Goal: Information Seeking & Learning: Understand process/instructions

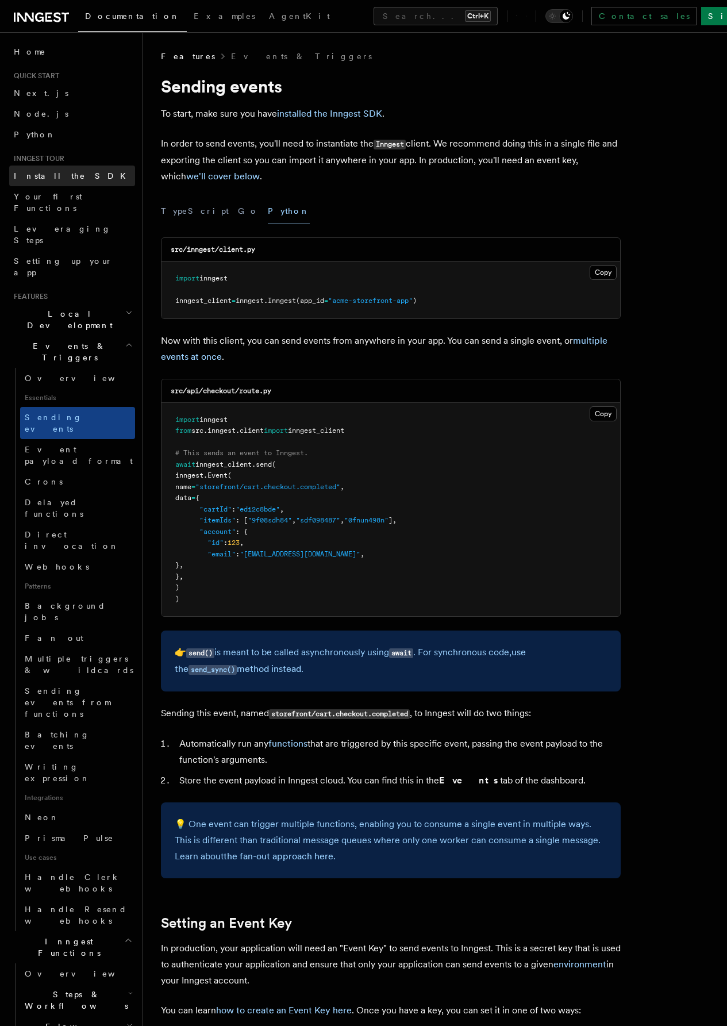
click at [65, 173] on span "Install the SDK" at bounding box center [73, 175] width 119 height 9
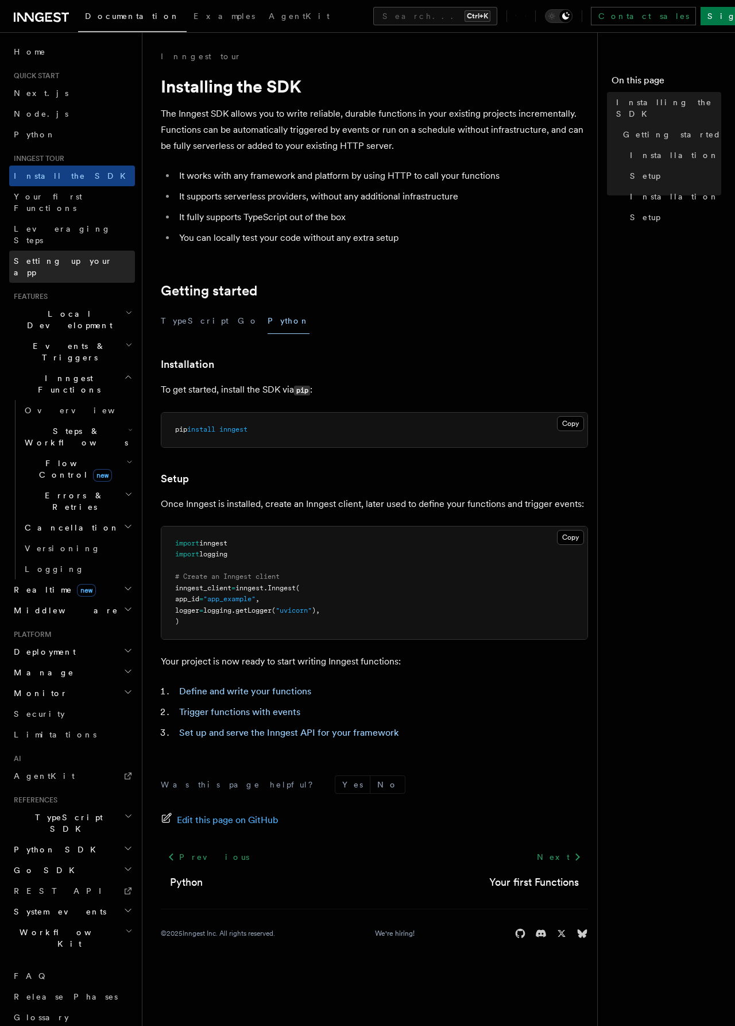
click at [67, 256] on span "Setting up your app" at bounding box center [63, 266] width 99 height 21
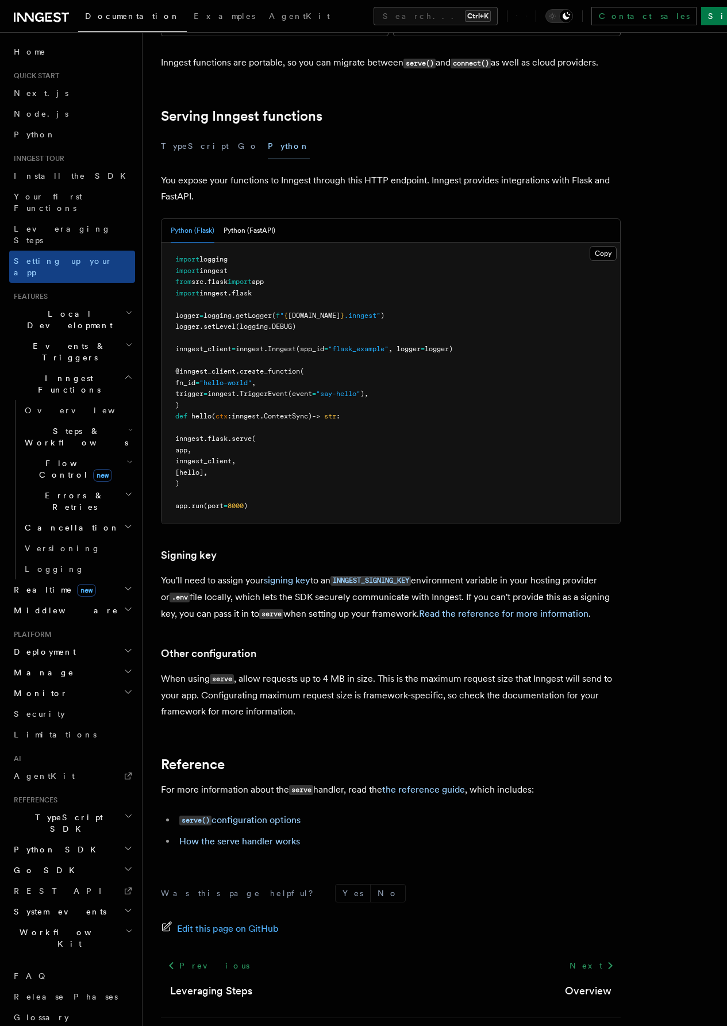
scroll to position [377, 0]
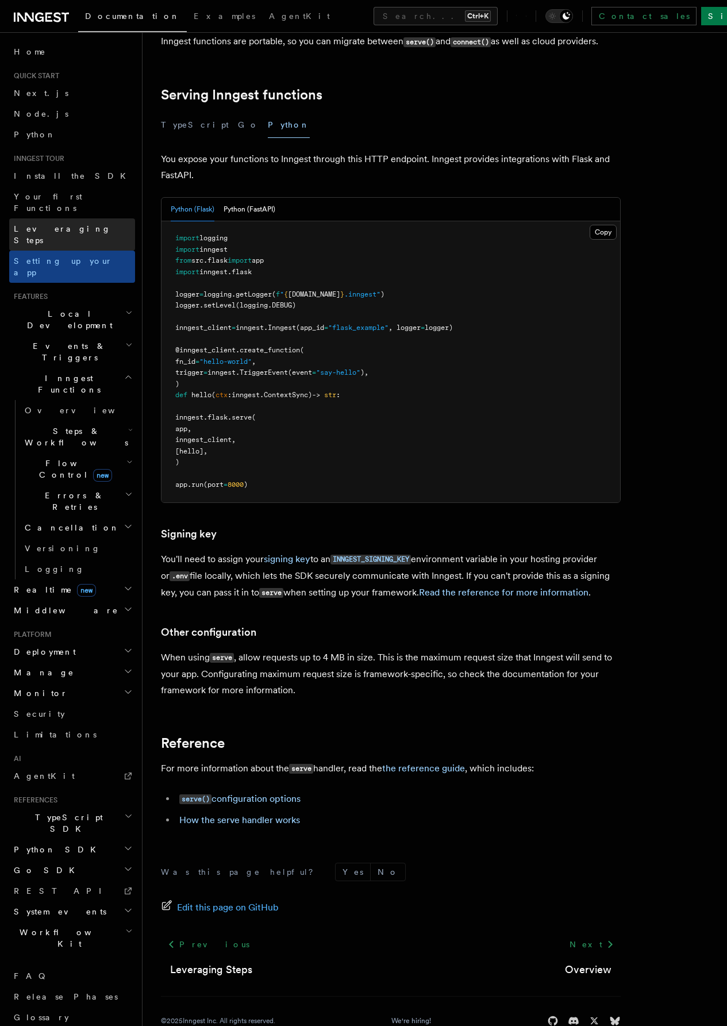
click at [90, 220] on link "Leveraging Steps" at bounding box center [72, 234] width 126 height 32
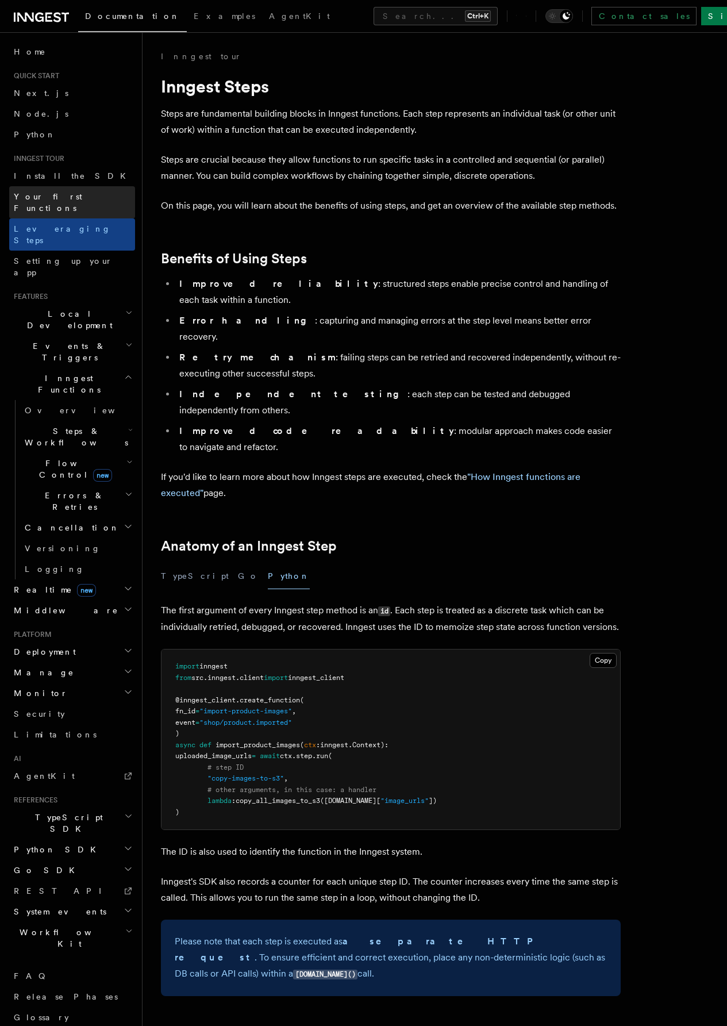
click at [67, 192] on span "Your first Functions" at bounding box center [48, 202] width 68 height 21
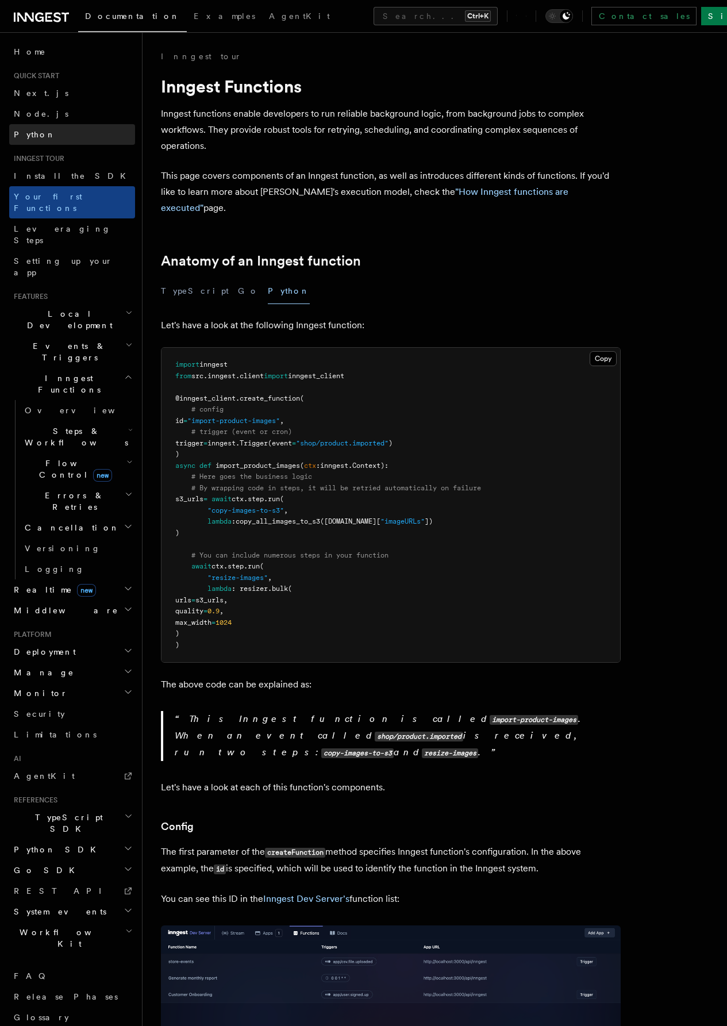
click at [45, 131] on link "Python" at bounding box center [72, 134] width 126 height 21
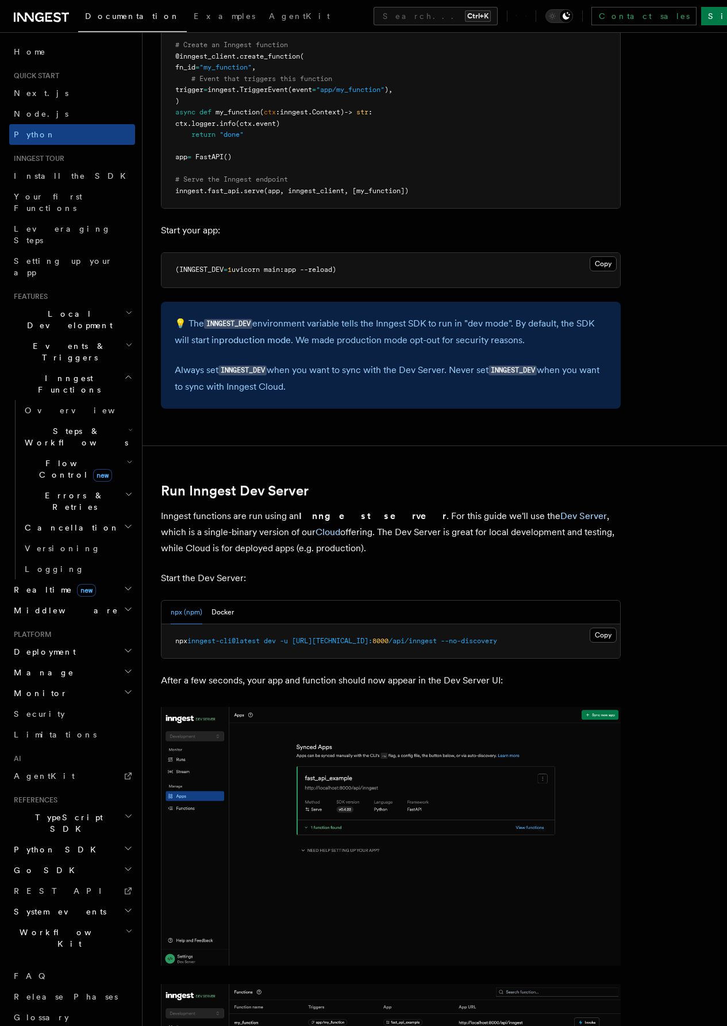
scroll to position [977, 0]
click at [589, 633] on button "Copy Copied" at bounding box center [602, 633] width 27 height 15
click at [85, 303] on h2 "Local Development" at bounding box center [72, 319] width 126 height 32
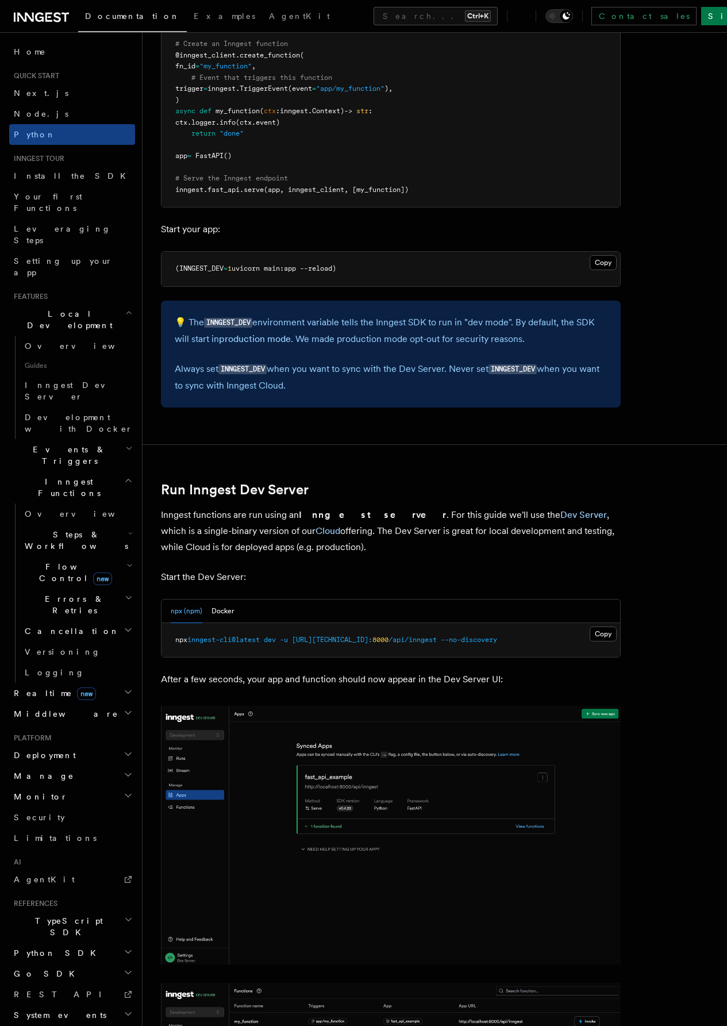
click at [71, 308] on span "Local Development" at bounding box center [67, 319] width 116 height 23
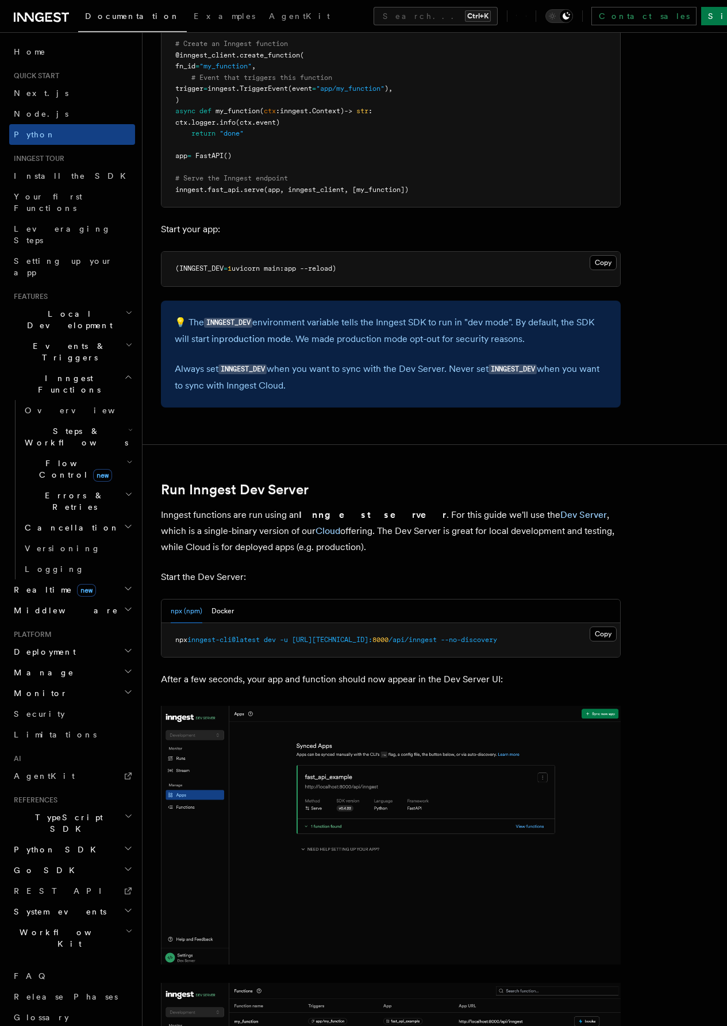
click at [72, 340] on span "Events & Triggers" at bounding box center [67, 351] width 116 height 23
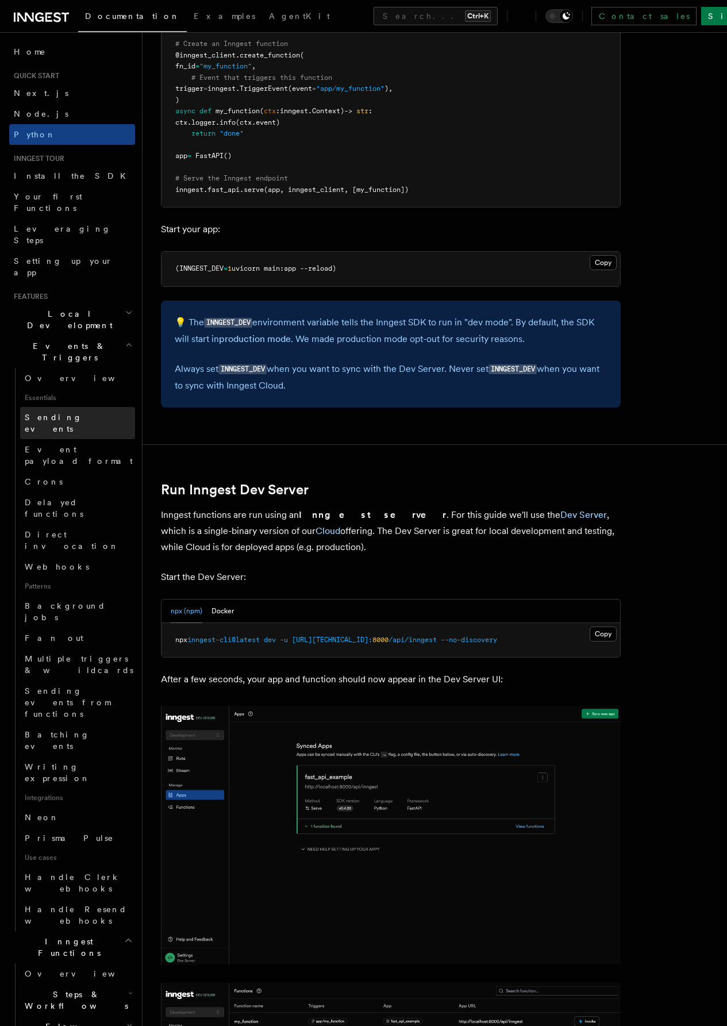
click at [79, 413] on span "Sending events" at bounding box center [53, 423] width 57 height 21
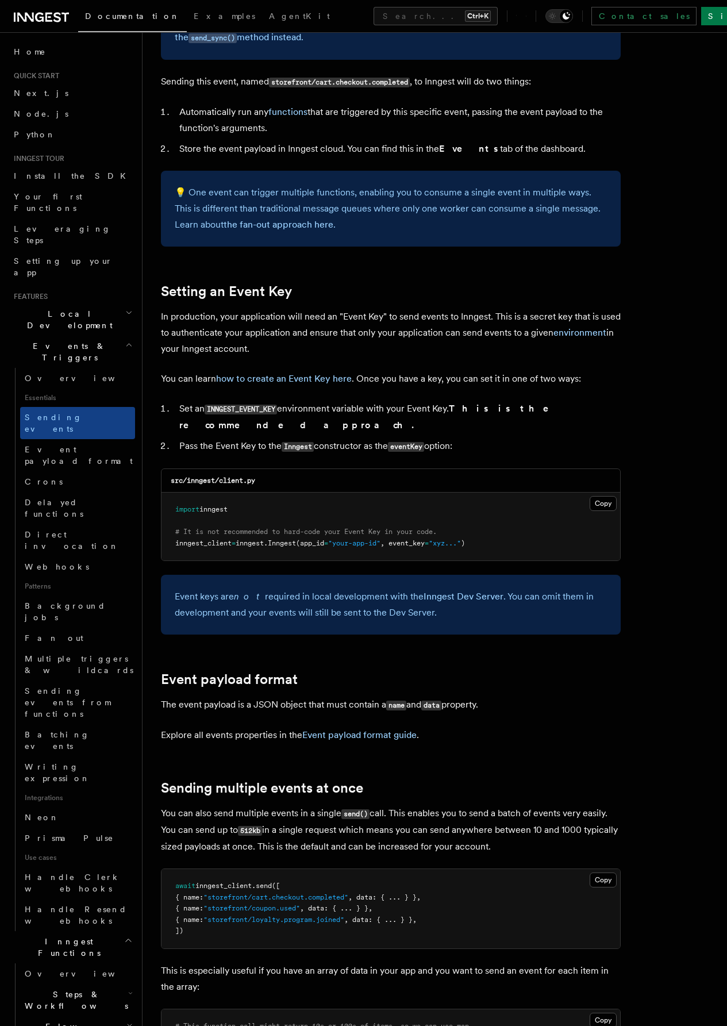
scroll to position [632, 0]
drag, startPoint x: 208, startPoint y: 409, endPoint x: 279, endPoint y: 411, distance: 71.3
click at [277, 411] on code "INNGEST_EVENT_KEY" at bounding box center [241, 409] width 72 height 10
copy code "INNGEST_EVENT_KEY"
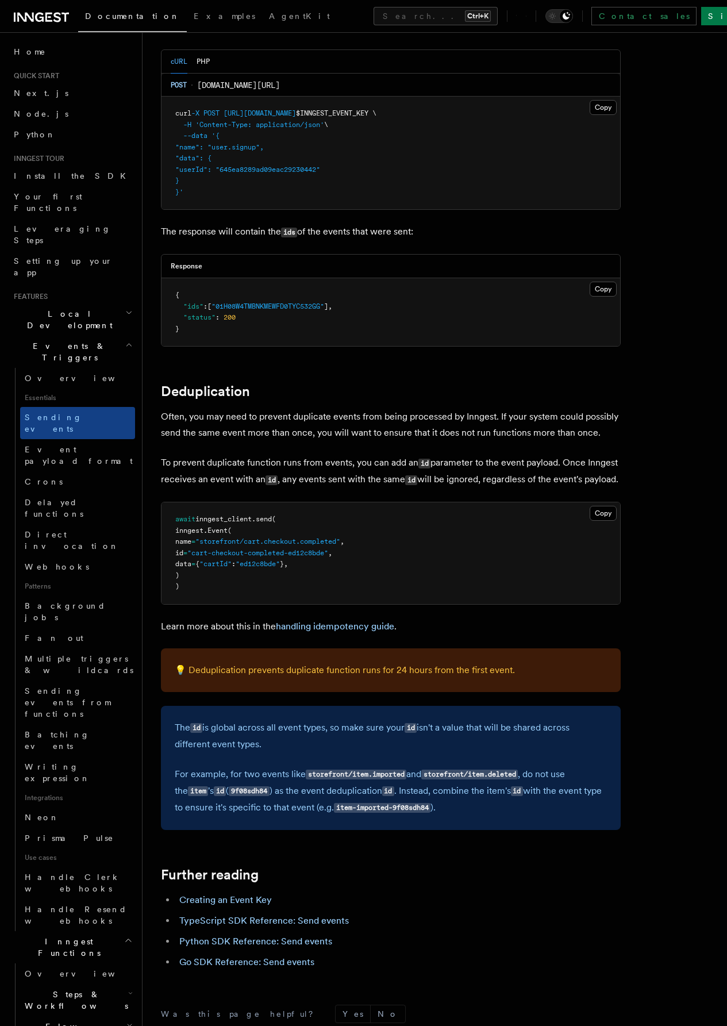
scroll to position [2471, 0]
